Goal: Task Accomplishment & Management: Use online tool/utility

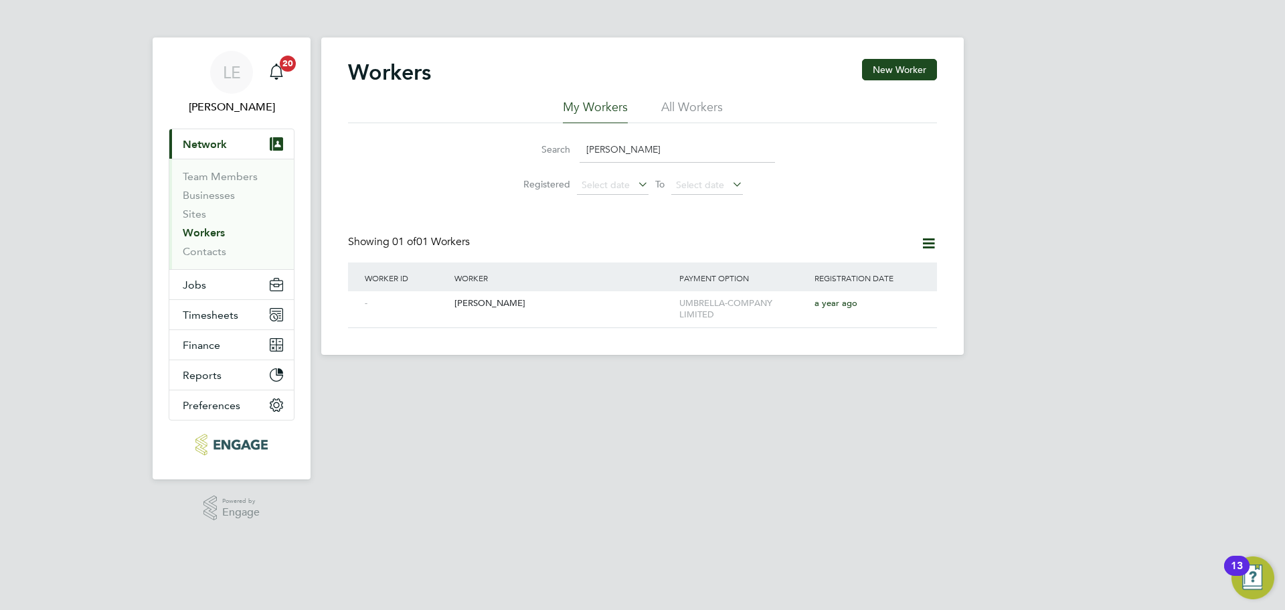
click at [212, 229] on link "Workers" at bounding box center [204, 232] width 42 height 13
click at [207, 251] on link "Contacts" at bounding box center [205, 251] width 44 height 13
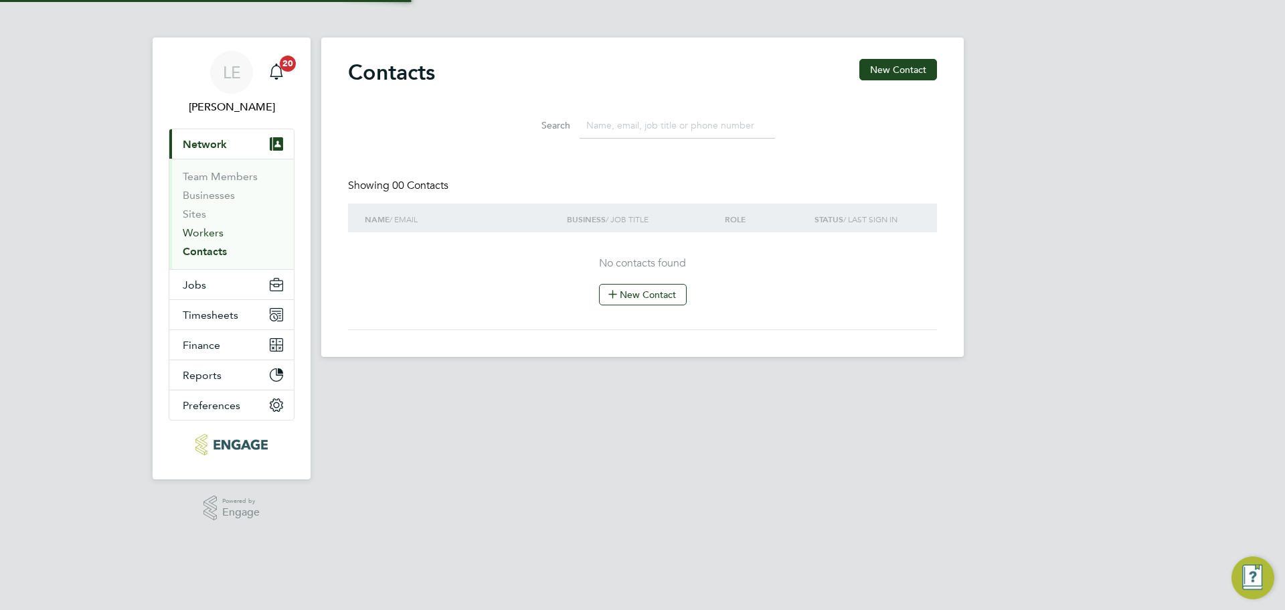
click at [212, 232] on link "Workers" at bounding box center [203, 232] width 41 height 13
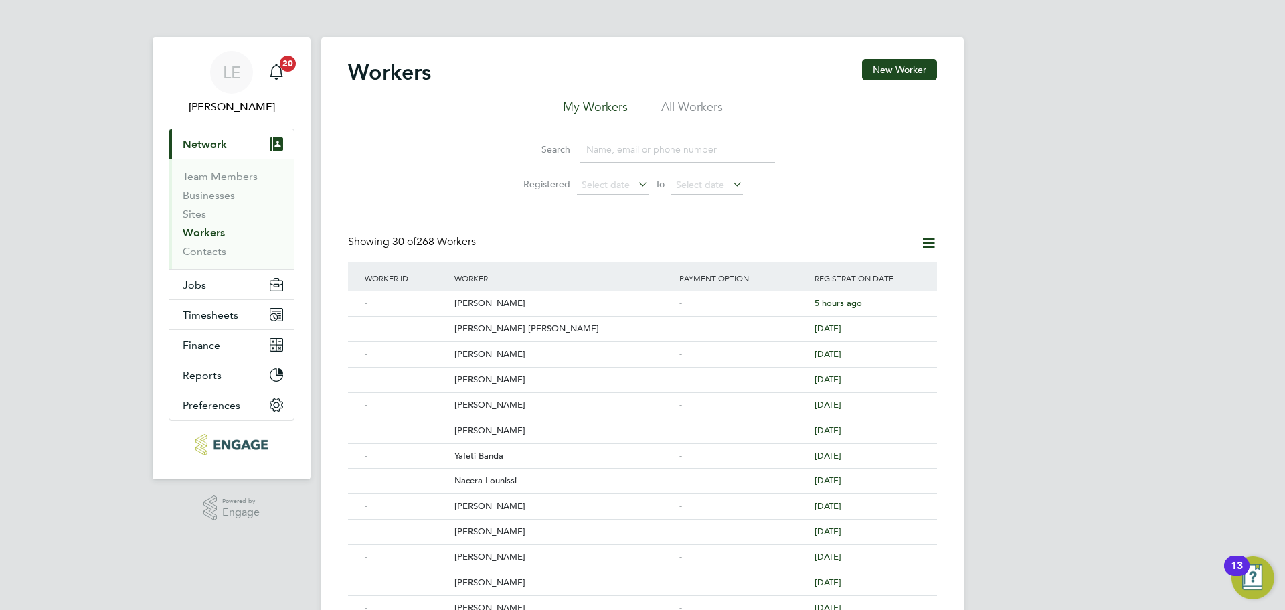
click at [662, 149] on input at bounding box center [677, 150] width 195 height 26
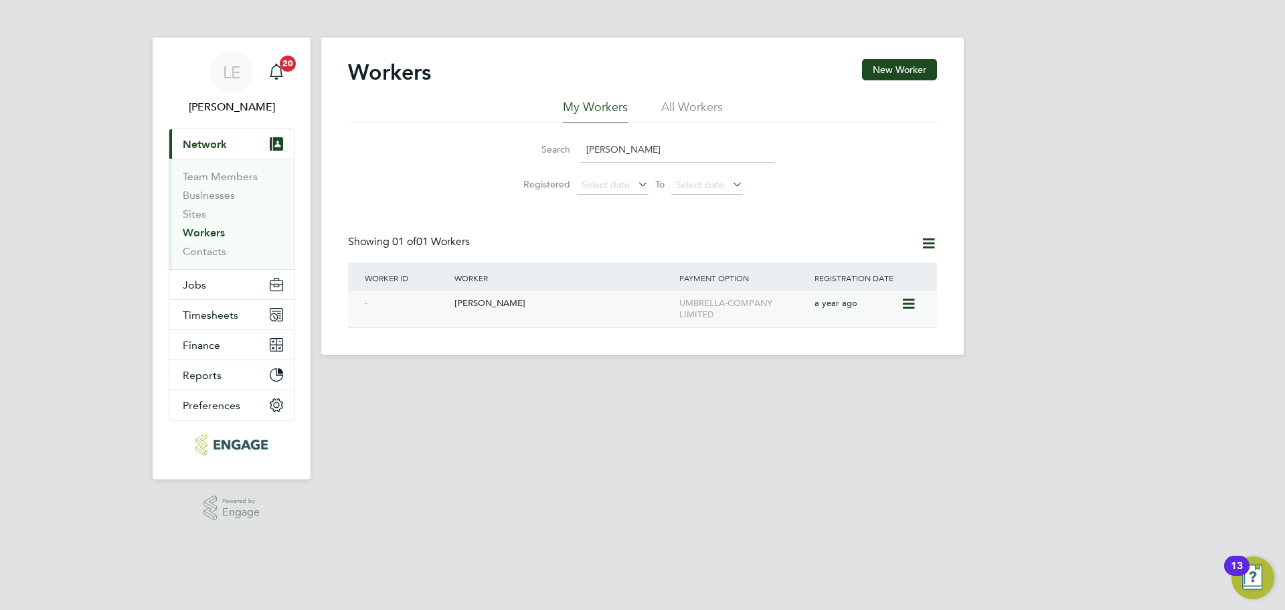
type input "[PERSON_NAME]"
click at [541, 302] on div "[PERSON_NAME]" at bounding box center [563, 303] width 225 height 25
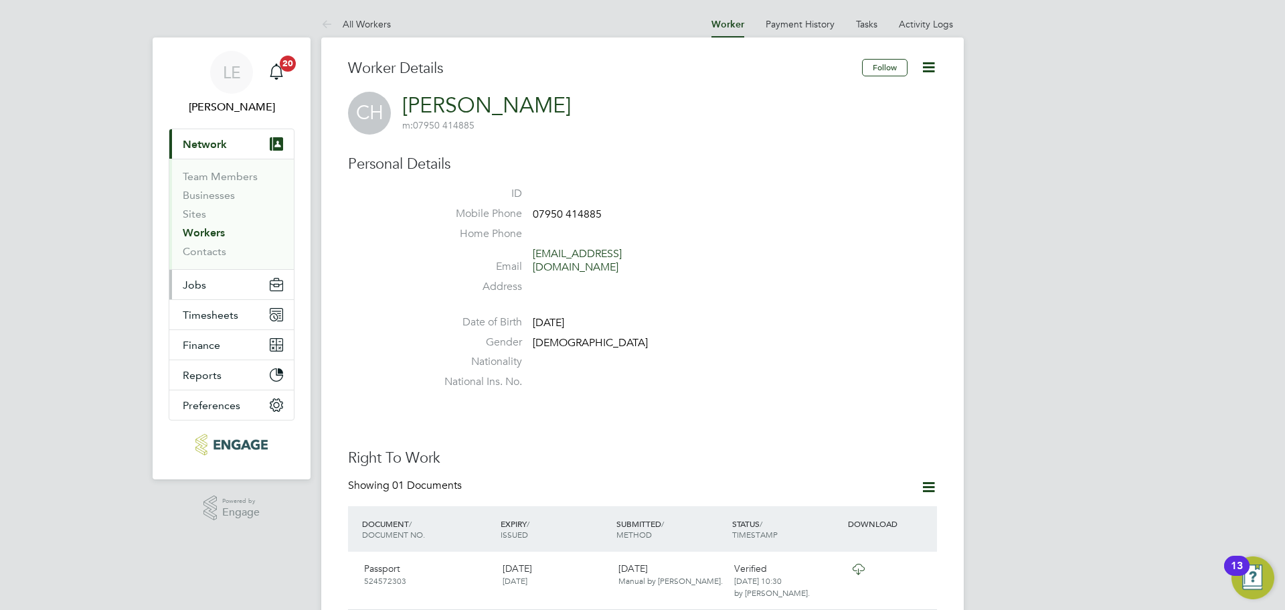
click at [190, 281] on span "Jobs" at bounding box center [194, 284] width 23 height 13
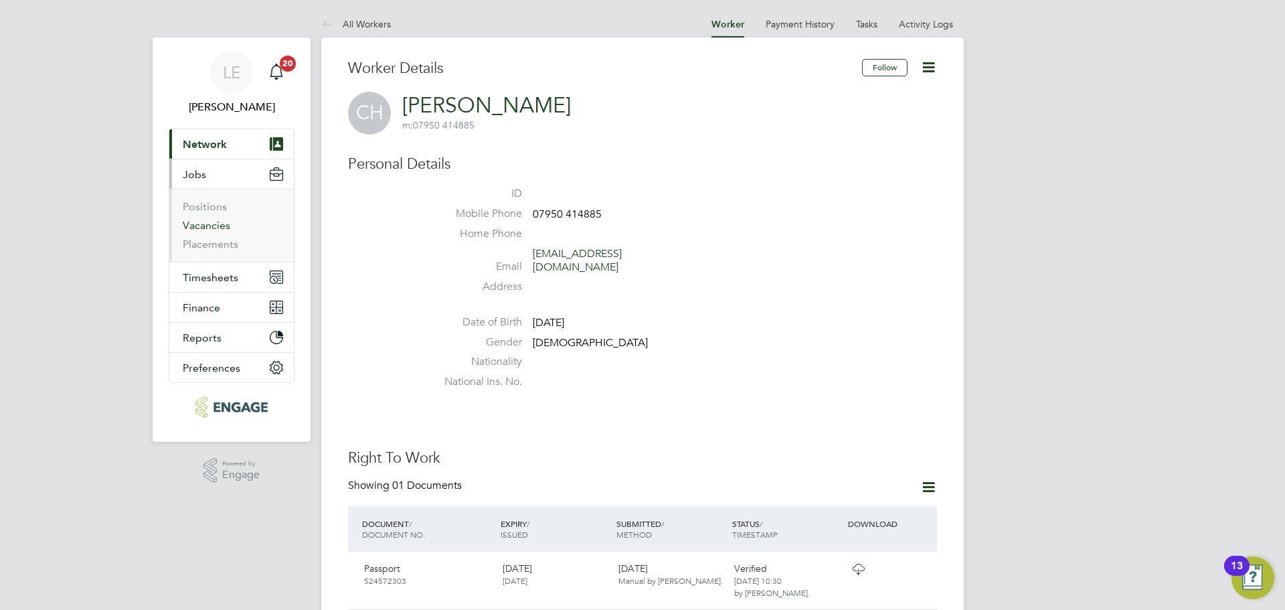
click at [193, 230] on link "Vacancies" at bounding box center [207, 225] width 48 height 13
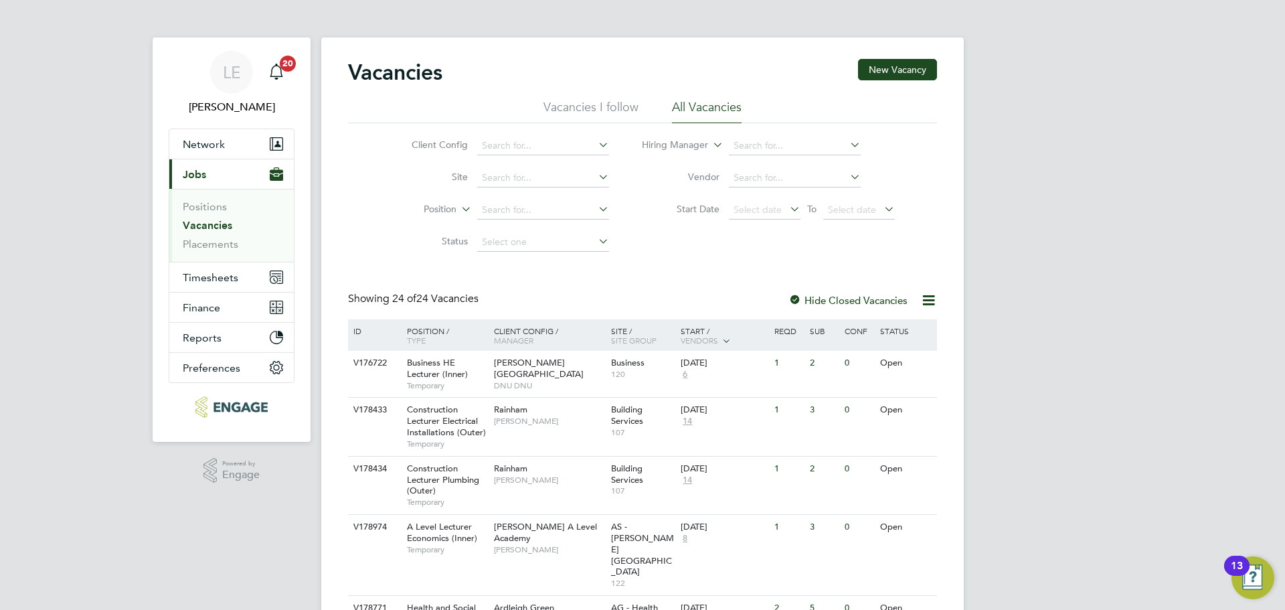
click at [182, 241] on ul "Positions Vacancies Placements" at bounding box center [231, 225] width 124 height 73
click at [192, 245] on link "Placements" at bounding box center [211, 244] width 56 height 13
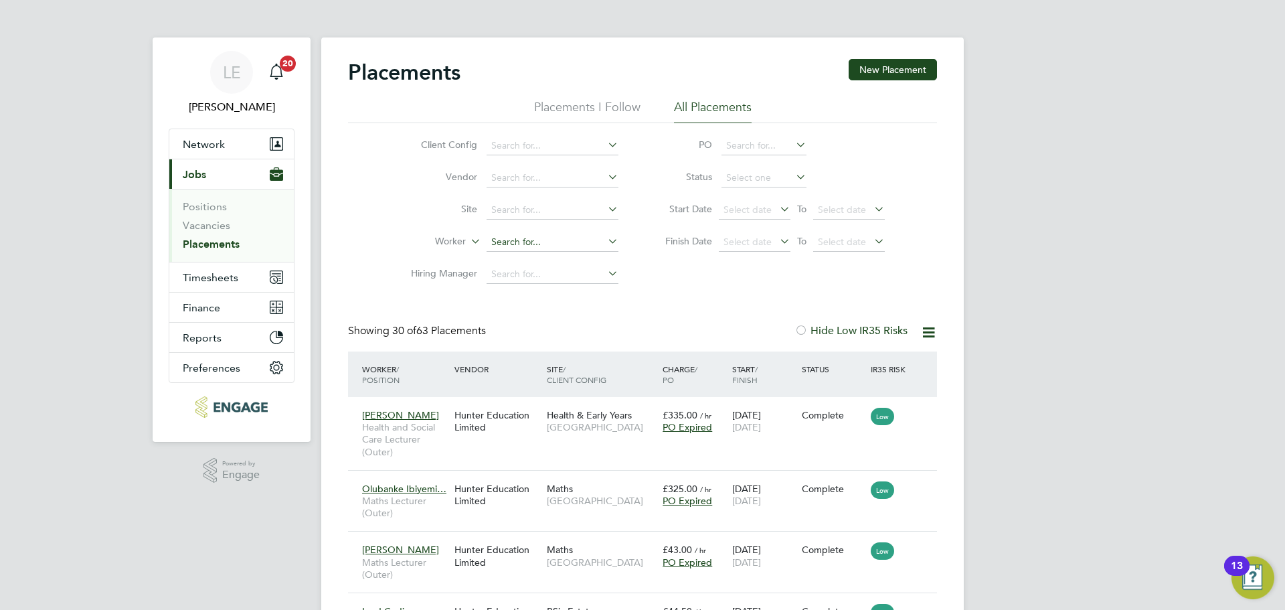
click at [525, 240] on input at bounding box center [553, 242] width 132 height 19
click at [525, 256] on li "Colin Hughes" at bounding box center [568, 260] width 165 height 18
type input "[PERSON_NAME]"
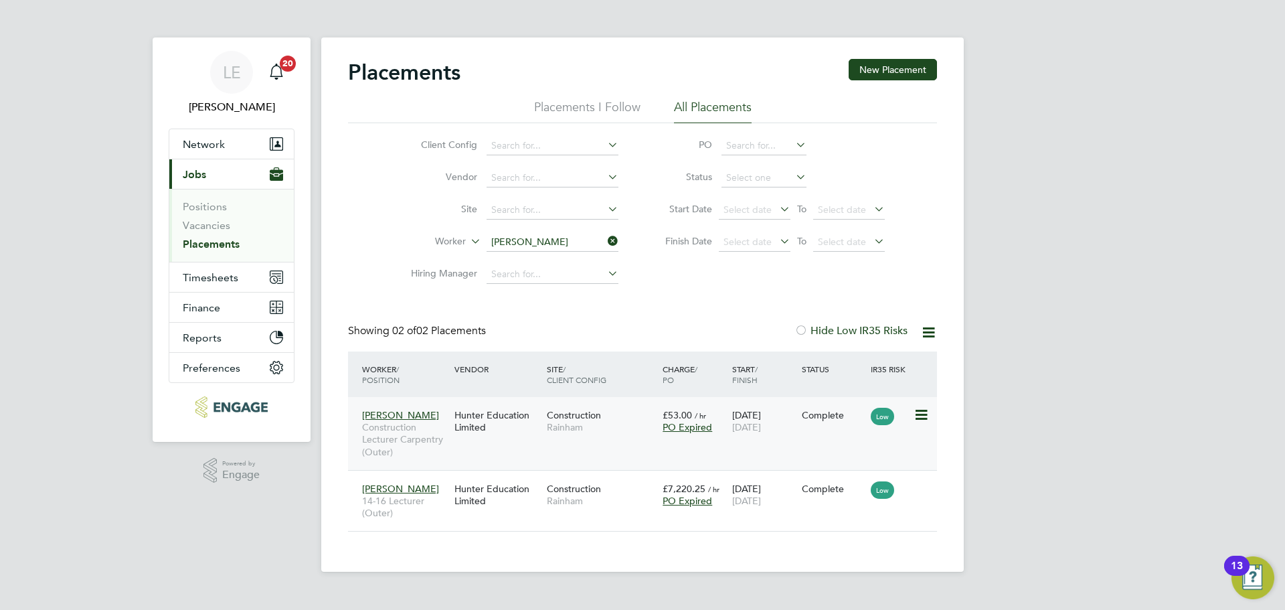
click at [615, 420] on div "Construction Rainham" at bounding box center [601, 420] width 116 height 37
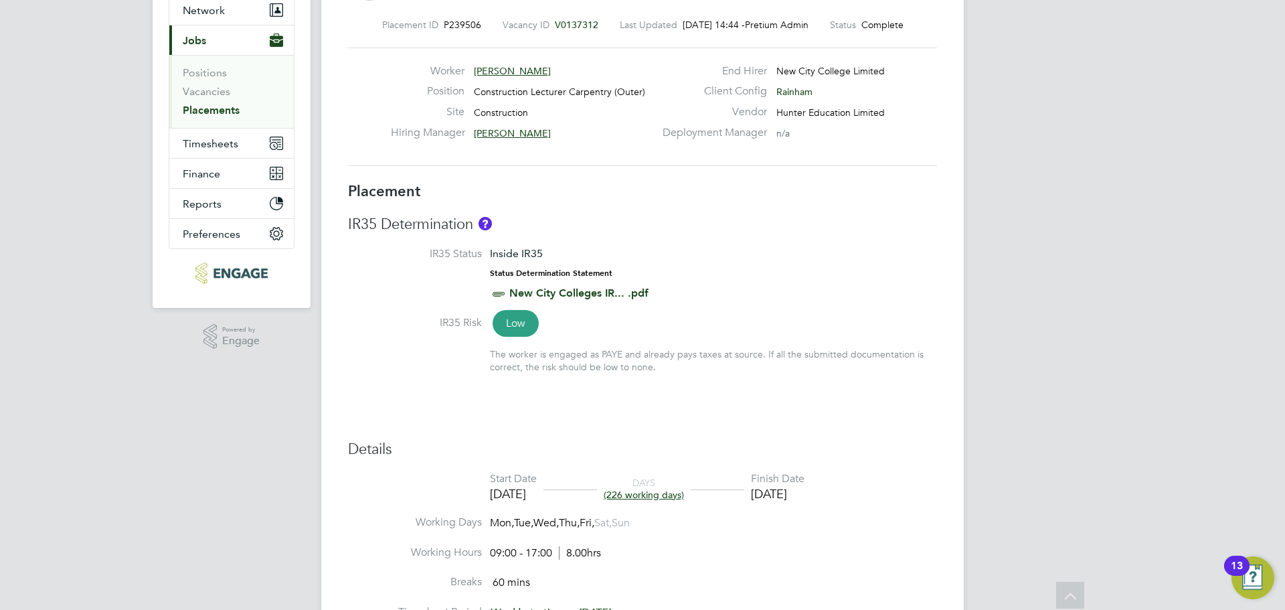
scroll to position [335, 0]
